Goal: Share content: Share content

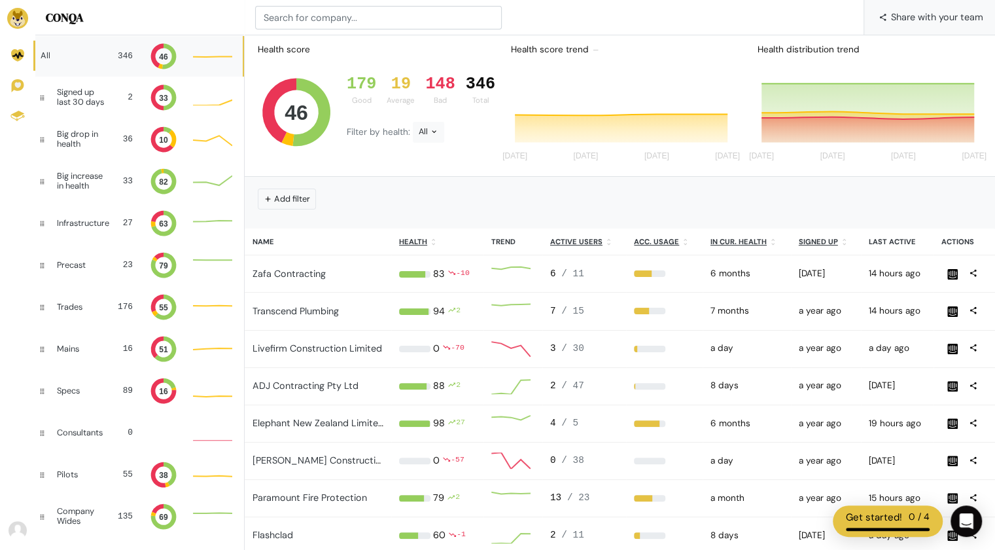
click at [946, 20] on span "Share with your team" at bounding box center [937, 16] width 92 height 35
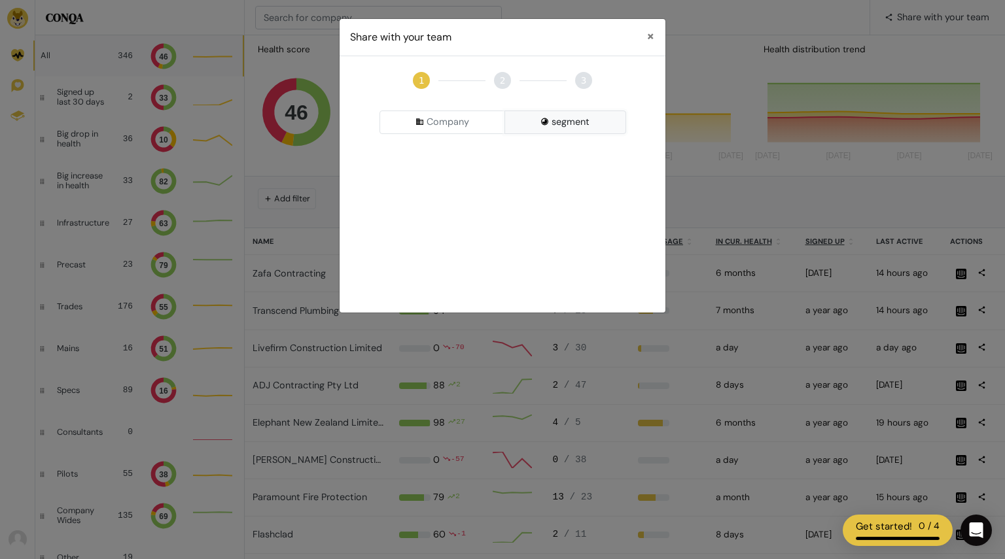
click at [570, 121] on button "segment" at bounding box center [565, 123] width 122 height 24
click at [514, 159] on div "Pick a Segment" at bounding box center [502, 157] width 247 height 24
click at [493, 180] on input at bounding box center [503, 183] width 240 height 24
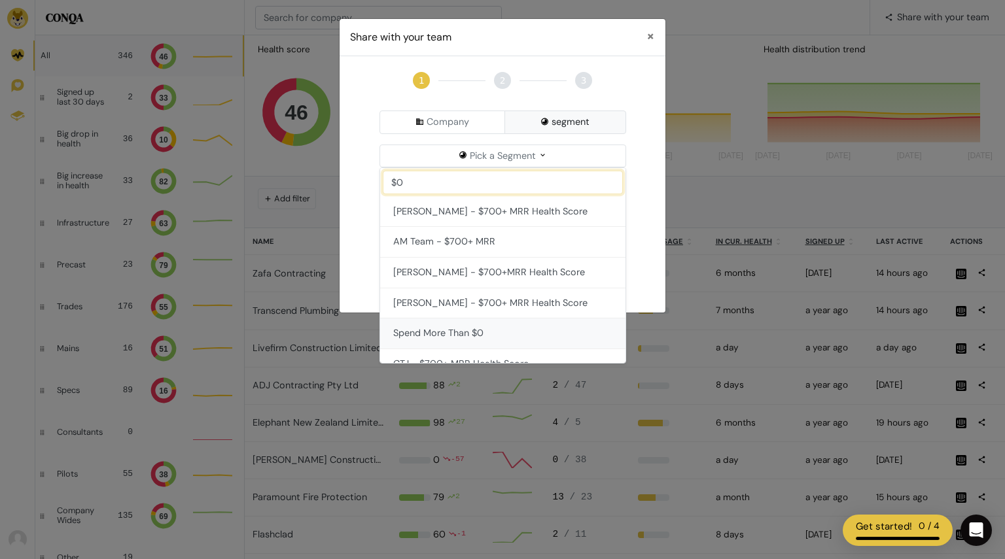
type input "$0"
click at [500, 328] on button "Spend More Than $0" at bounding box center [502, 334] width 245 height 31
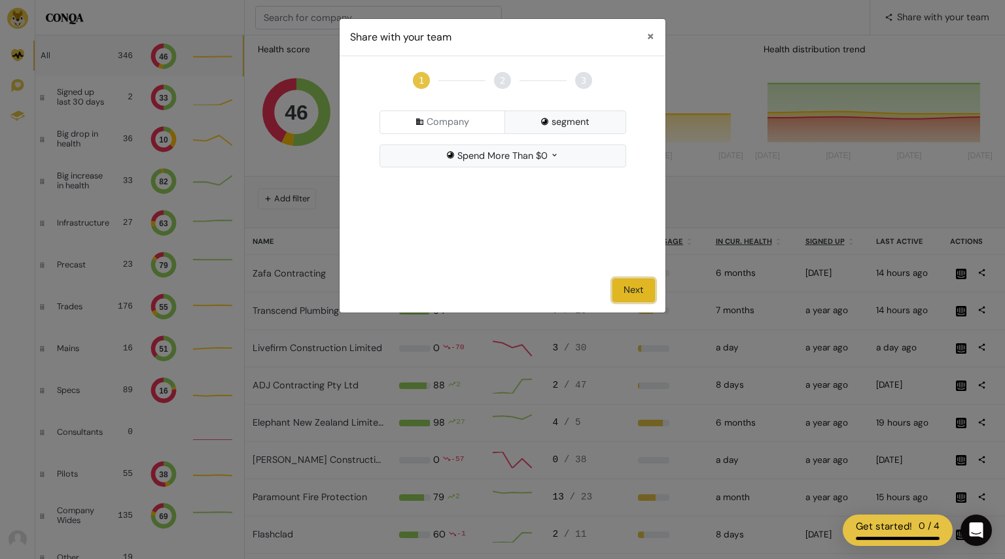
click at [630, 293] on button "Next" at bounding box center [633, 291] width 43 height 24
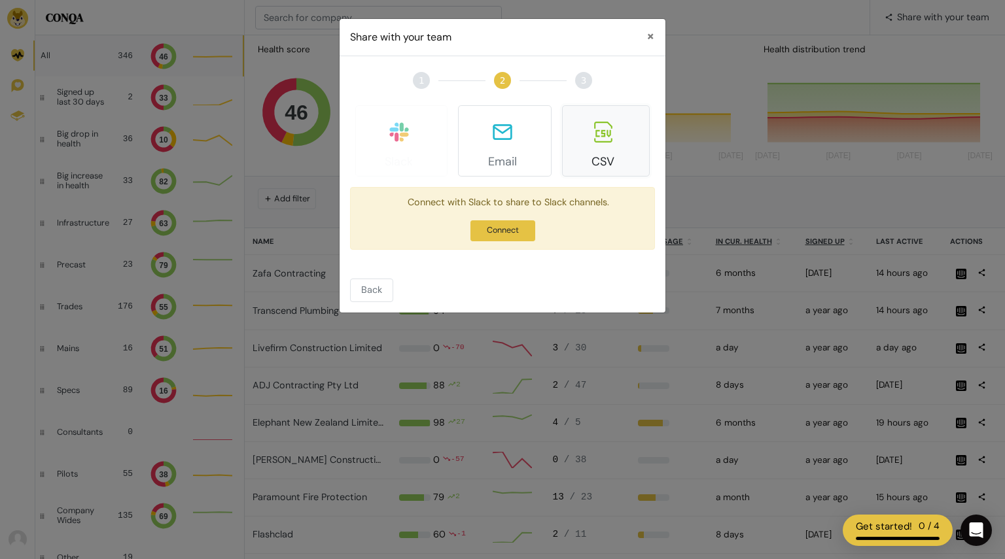
click at [617, 131] on button "CSV" at bounding box center [606, 140] width 88 height 71
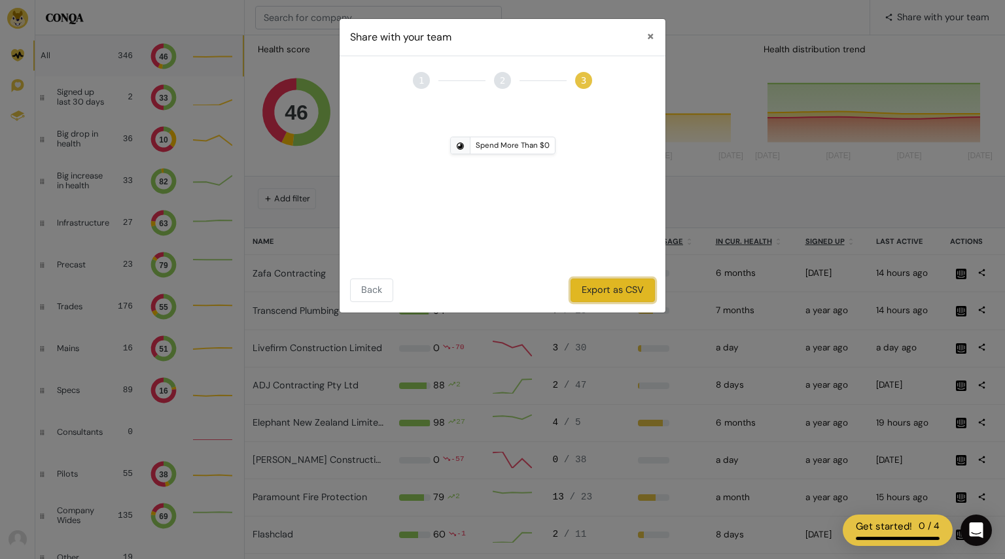
click at [606, 285] on button "Export as CSV" at bounding box center [612, 291] width 84 height 24
